Goal: Information Seeking & Learning: Learn about a topic

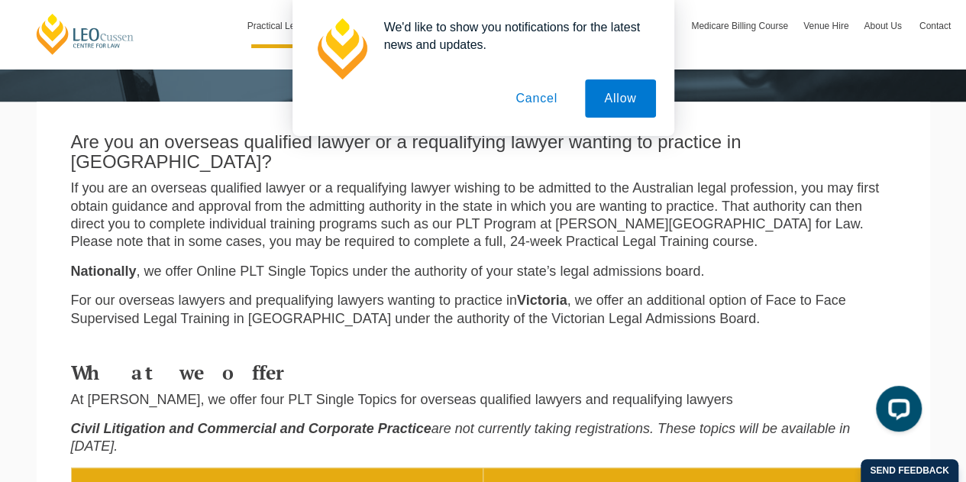
scroll to position [321, 0]
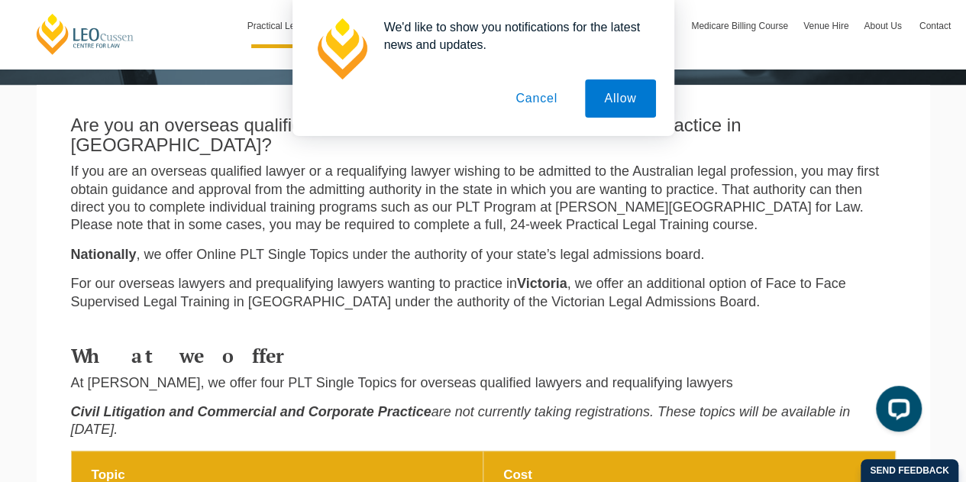
click at [544, 103] on button "Cancel" at bounding box center [536, 98] width 80 height 38
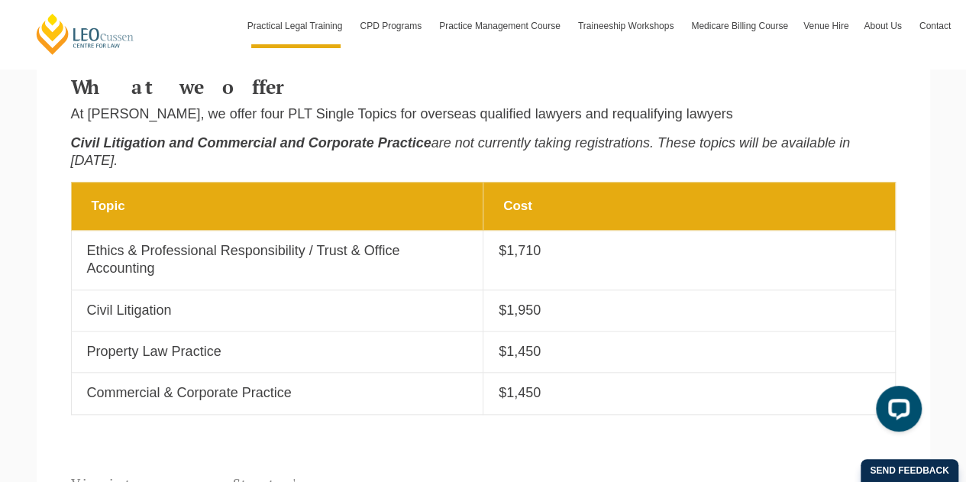
scroll to position [594, 0]
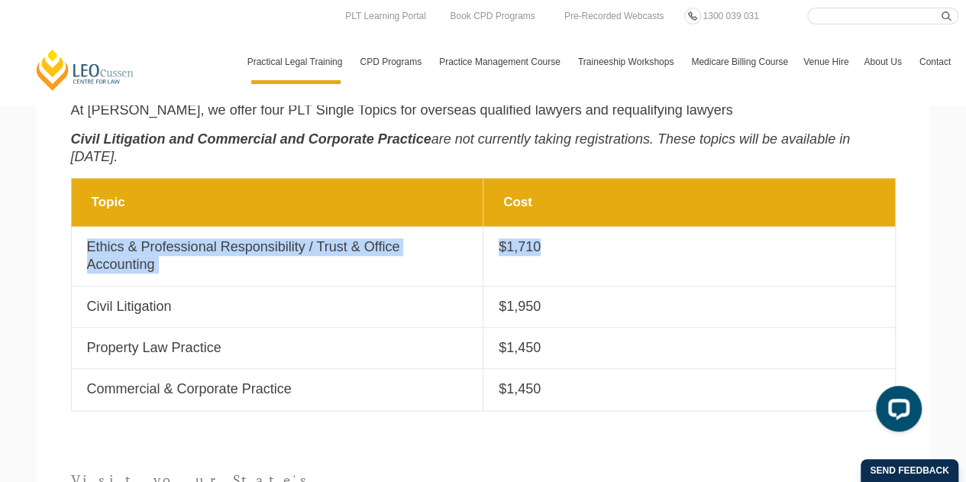
drag, startPoint x: 76, startPoint y: 207, endPoint x: 553, endPoint y: 225, distance: 476.8
click at [553, 226] on tr "Topic Ethics & Professional Responsibility / Trust & Office Accounting Cost $1,…" at bounding box center [483, 256] width 824 height 60
copy tr "Ethics & Professional Responsibility / Trust & Office Accounting Cost $1,710"
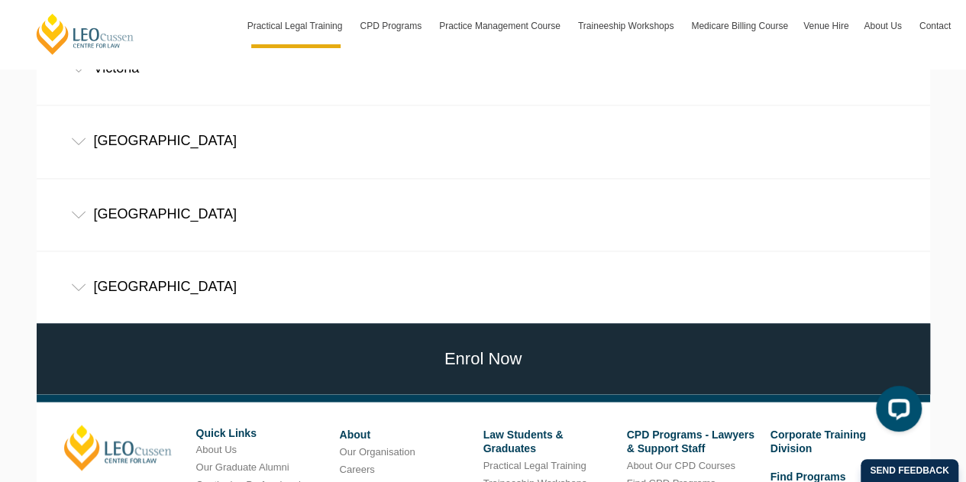
scroll to position [1272, 0]
